Goal: Communication & Community: Answer question/provide support

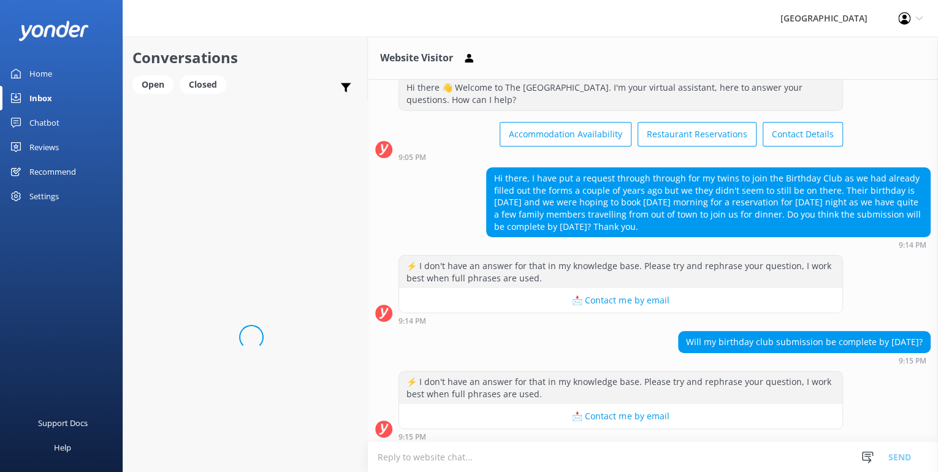
scroll to position [39, 0]
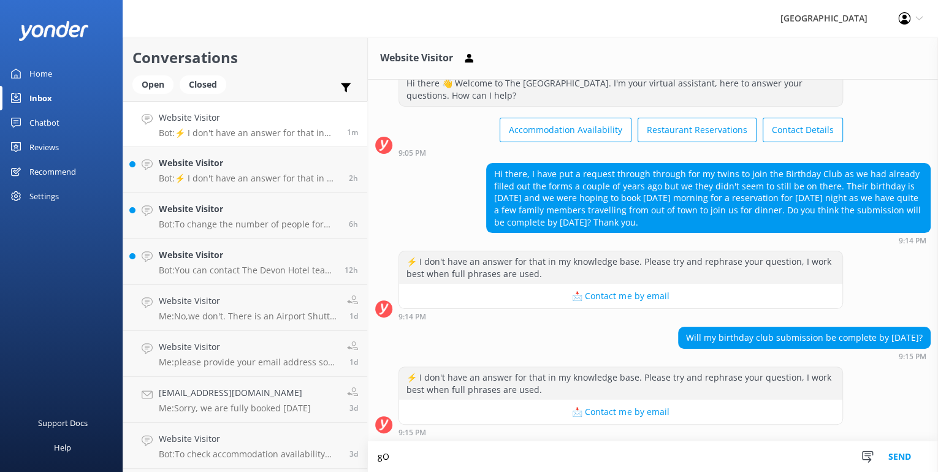
type textarea "g"
type textarea "Good evening - Yes, they will be enrolled. ( we do not send out the invitations…"
click at [910, 459] on button "Send" at bounding box center [900, 456] width 46 height 31
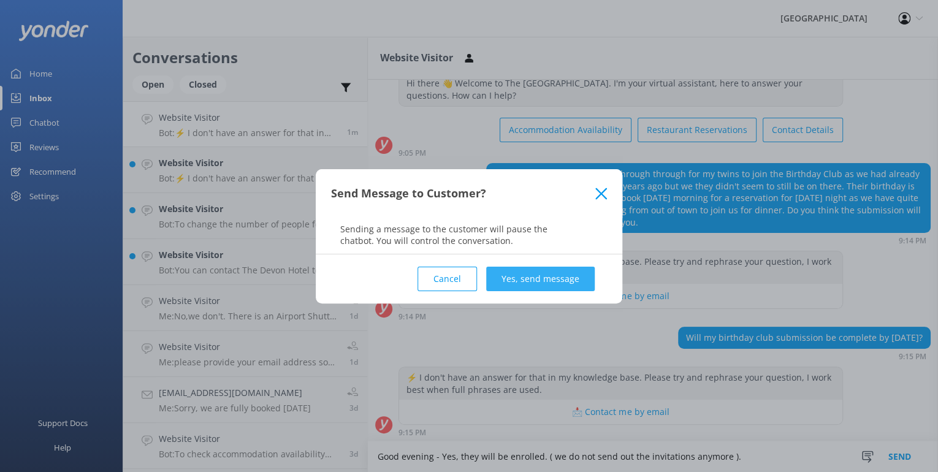
click at [546, 276] on button "Yes, send message" at bounding box center [540, 279] width 109 height 25
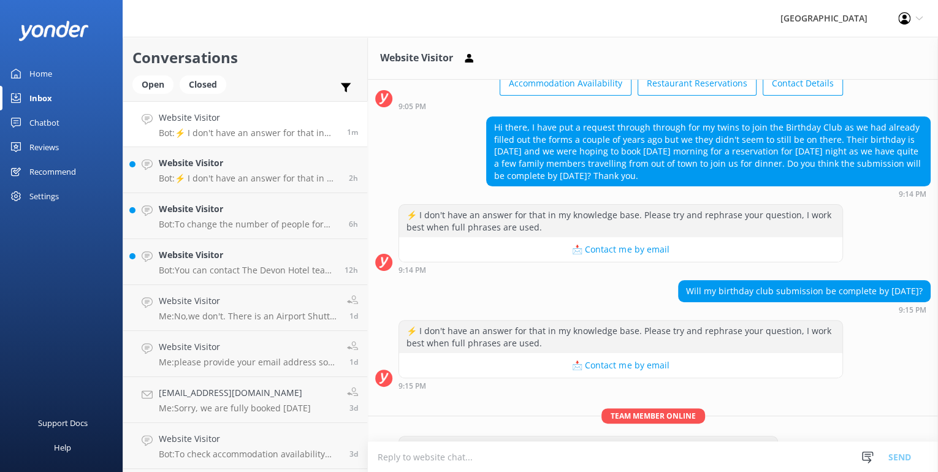
scroll to position [118, 0]
